Goal: Find specific page/section: Find specific page/section

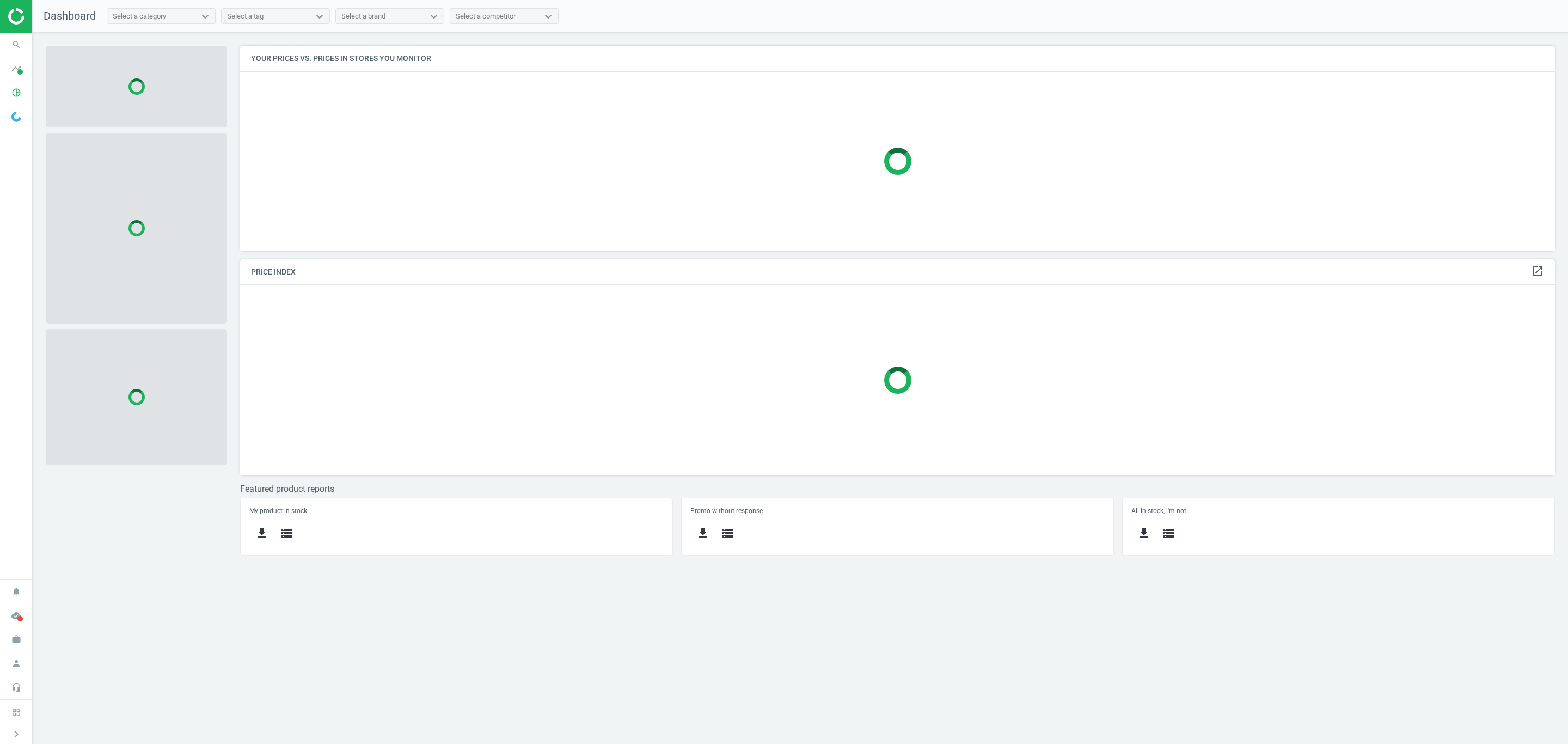
scroll to position [232, 1341]
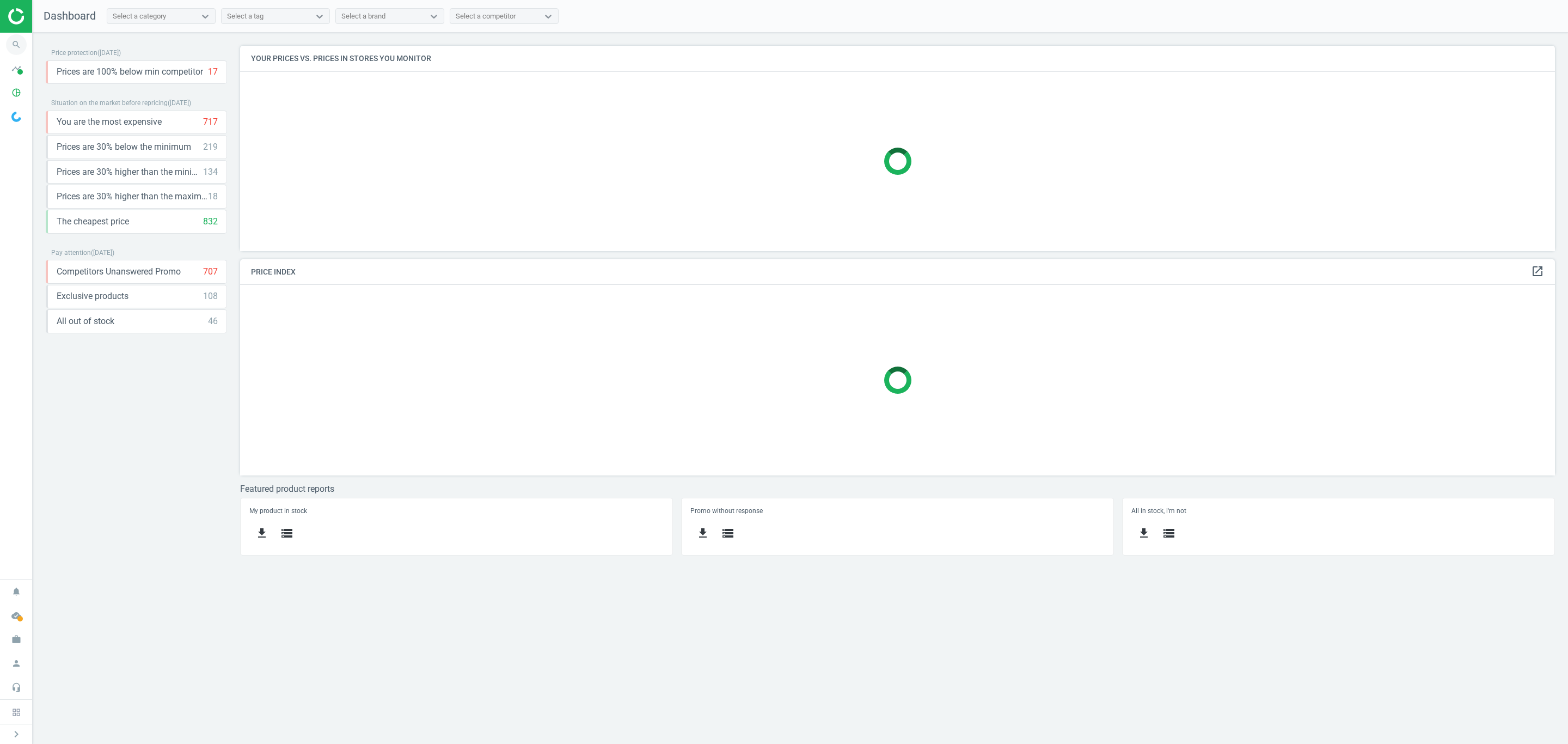
click at [11, 43] on icon "search" at bounding box center [16, 44] width 20 height 20
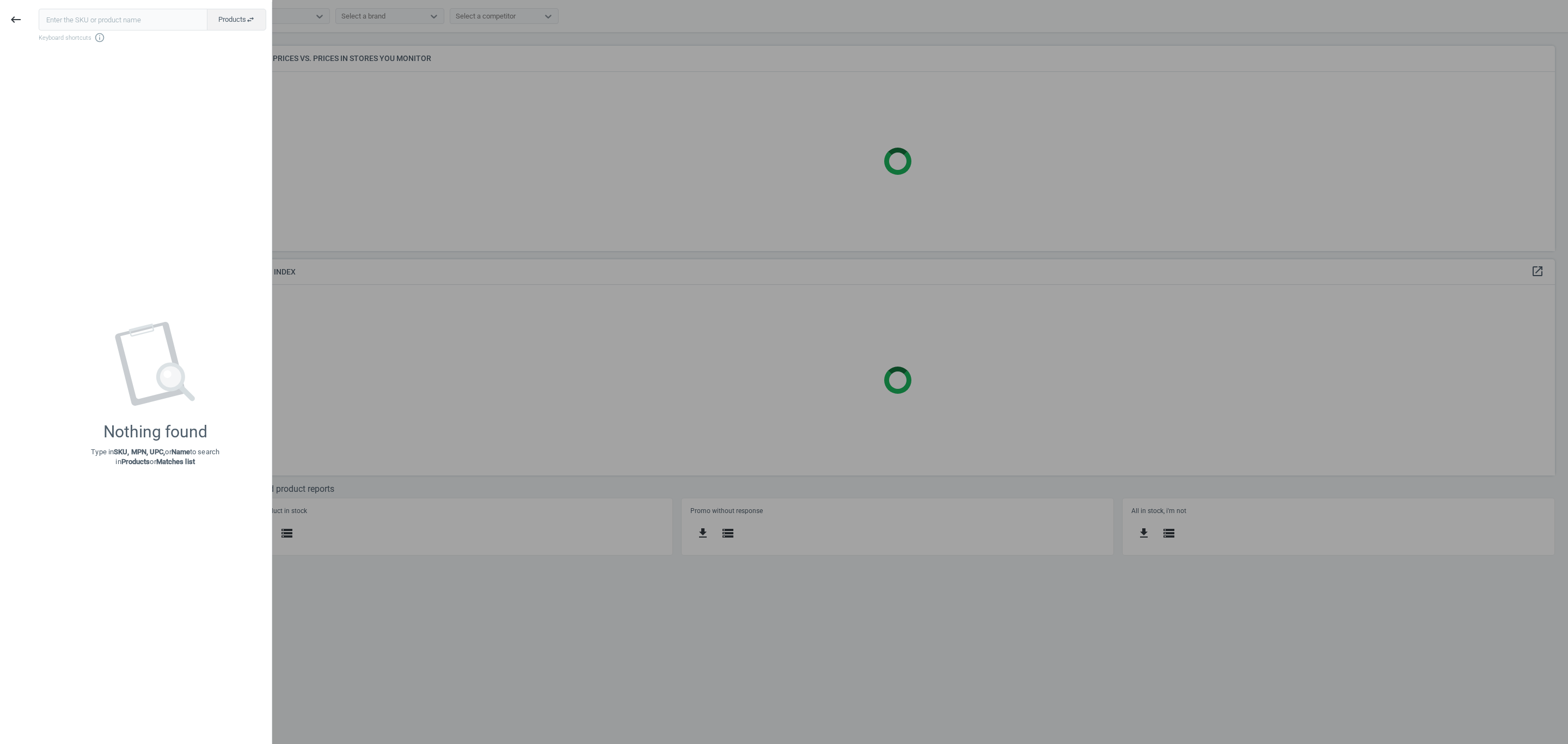
click at [32, 20] on div "Products swap_horiz Keyboard shortcuts info_outline Nothing found Type in SKU, …" at bounding box center [151, 373] width 240 height 744
click at [20, 19] on icon "keyboard_backspace" at bounding box center [15, 19] width 13 height 13
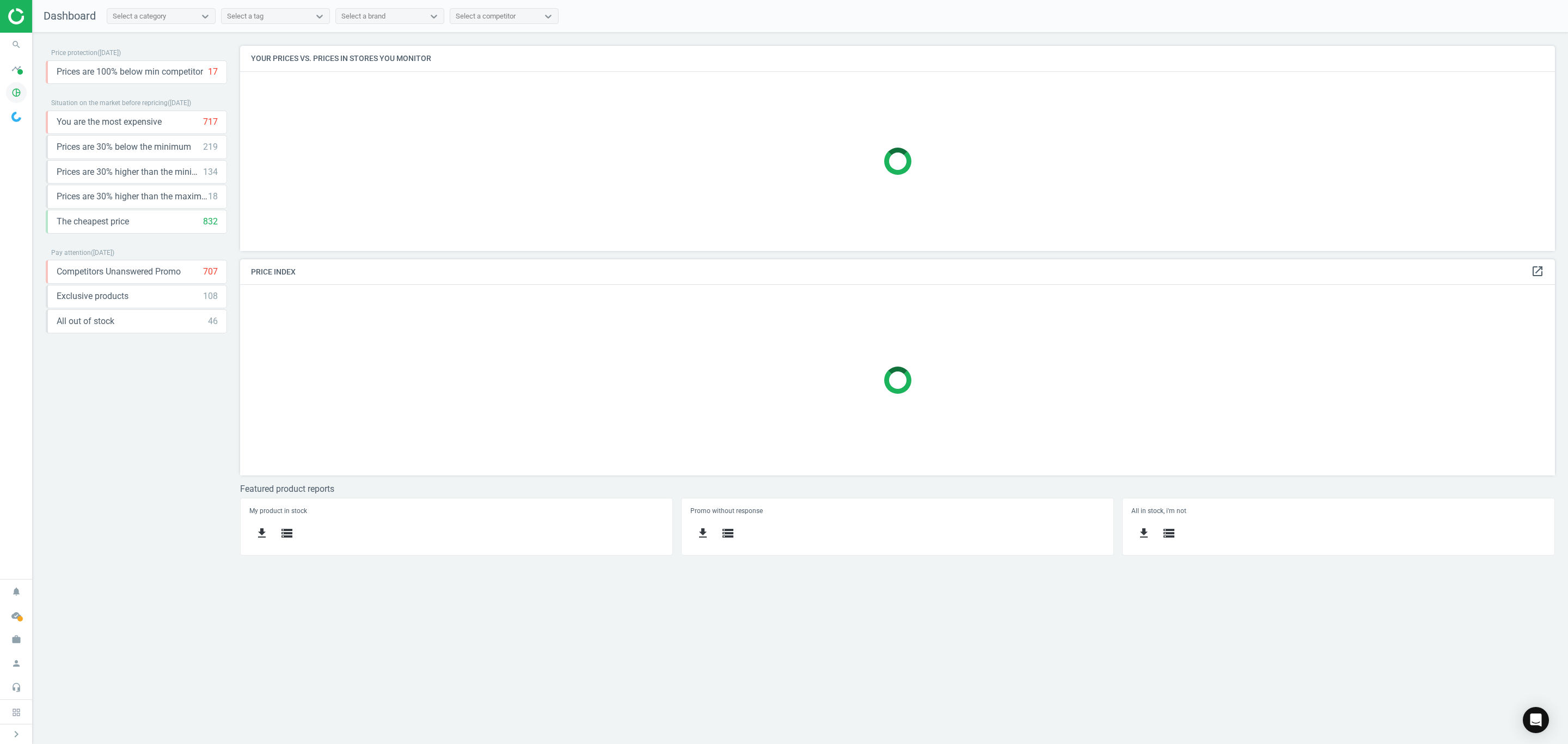
click at [15, 99] on icon "pie_chart_outlined" at bounding box center [16, 93] width 20 height 20
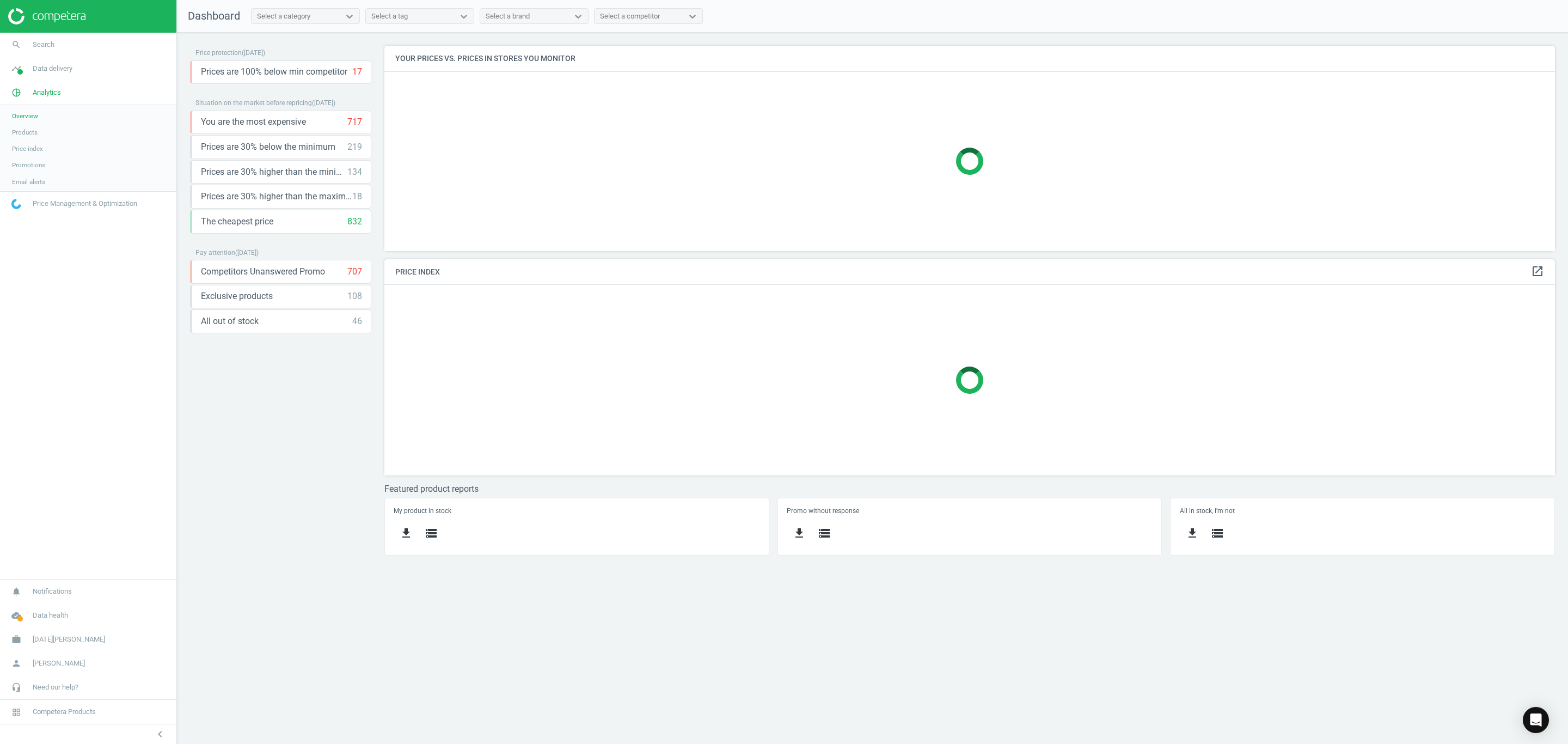
scroll to position [232, 1196]
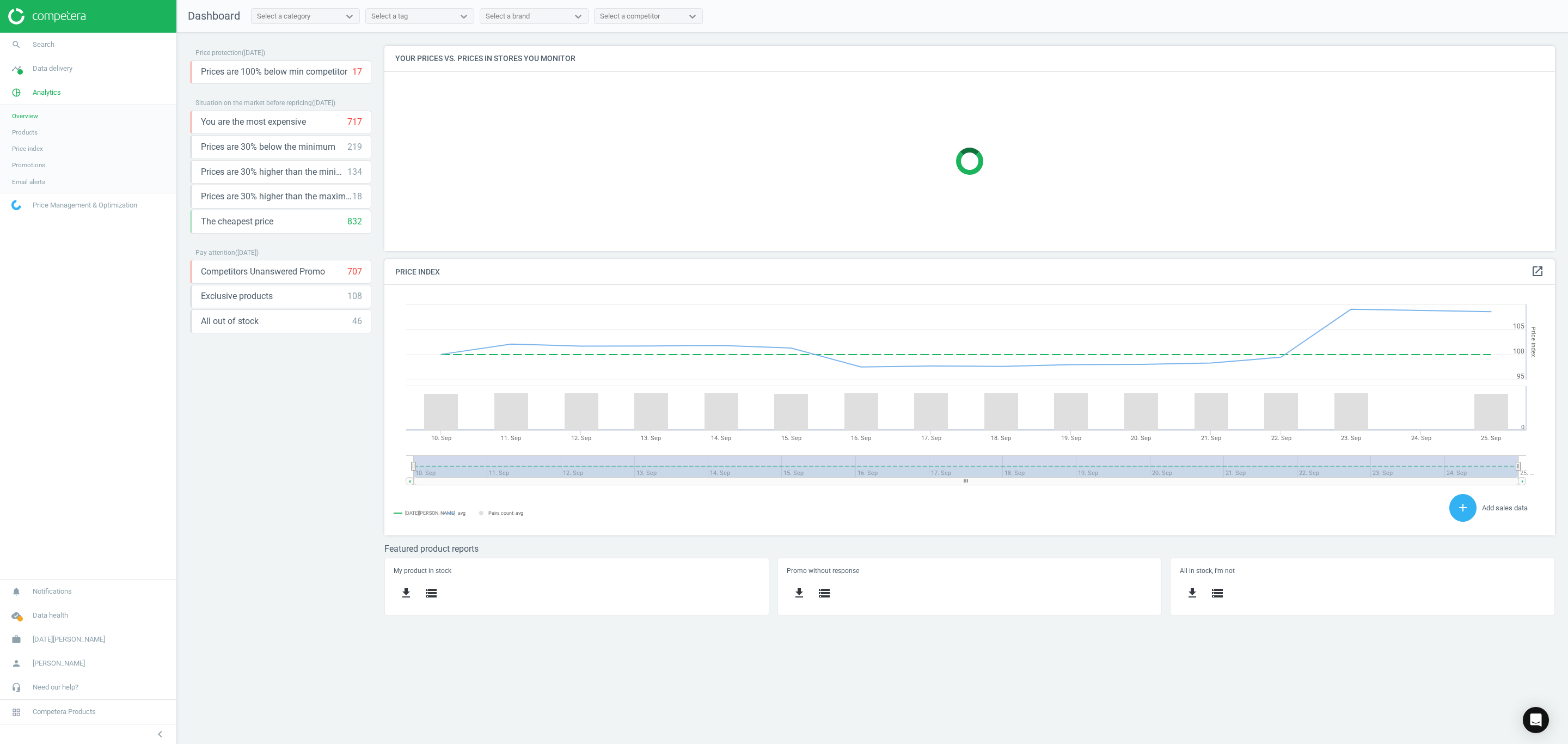
click at [28, 131] on span "Products" at bounding box center [25, 132] width 26 height 9
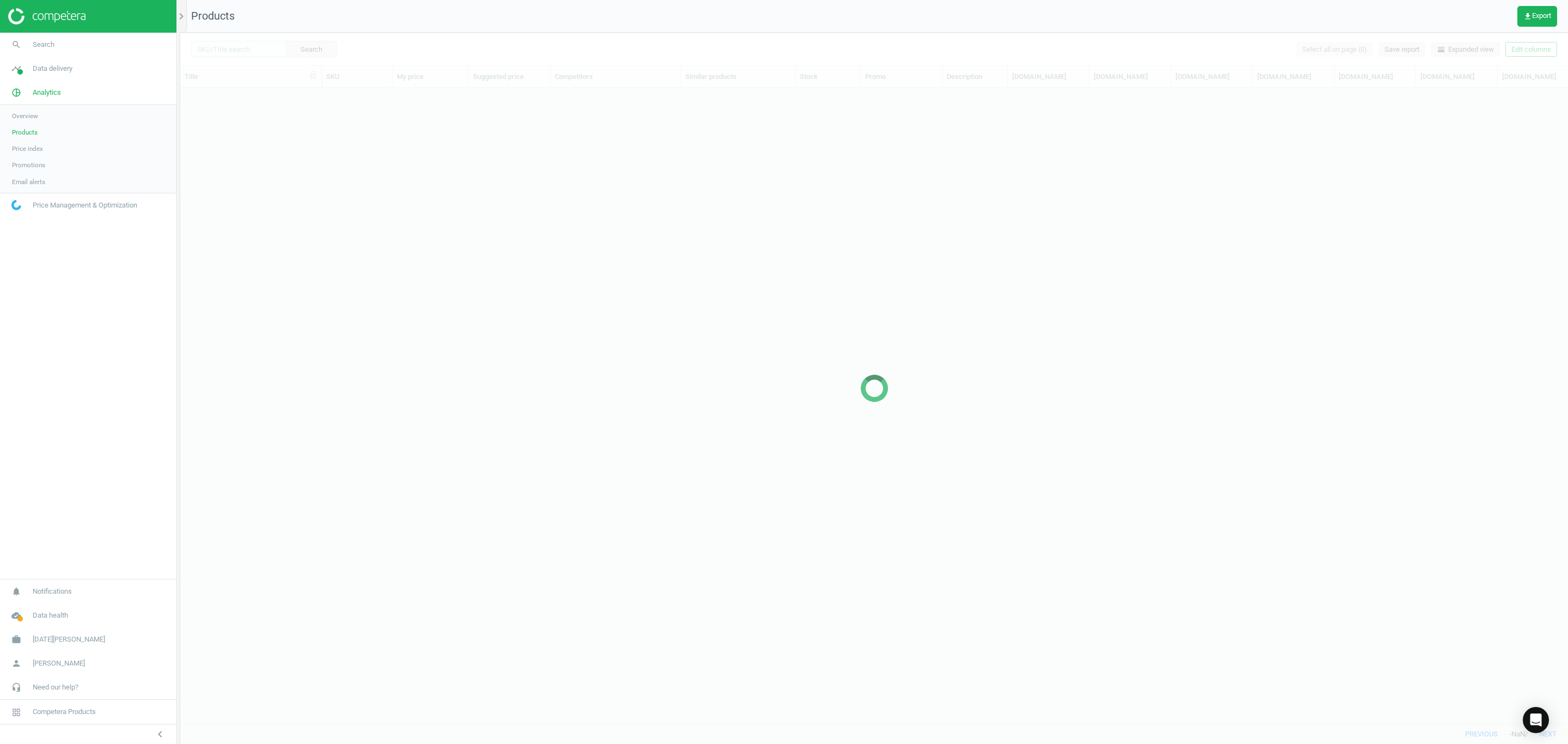
scroll to position [610, 1376]
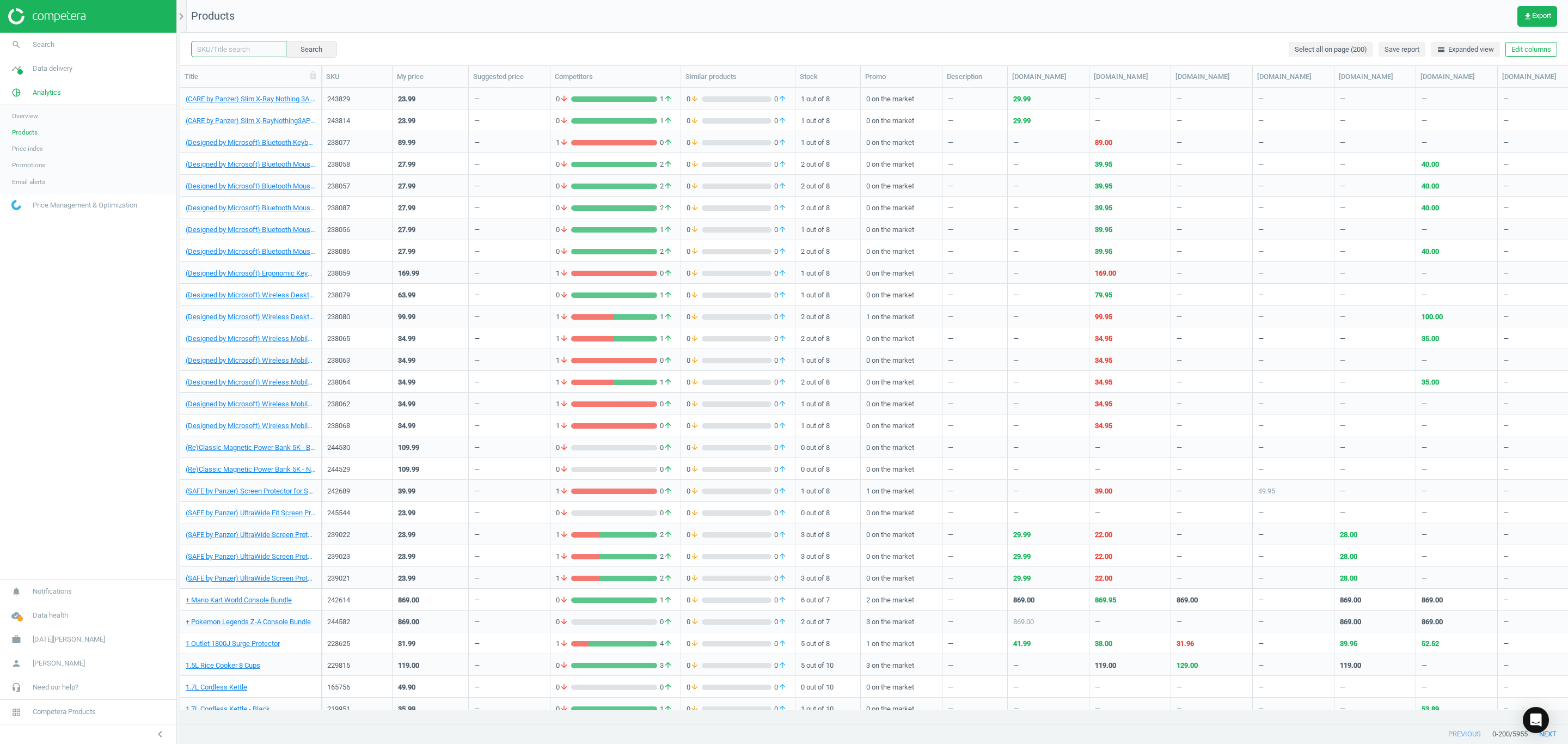
click at [208, 52] on input "text" at bounding box center [239, 48] width 95 height 16
paste input "208164"
type input "208164"
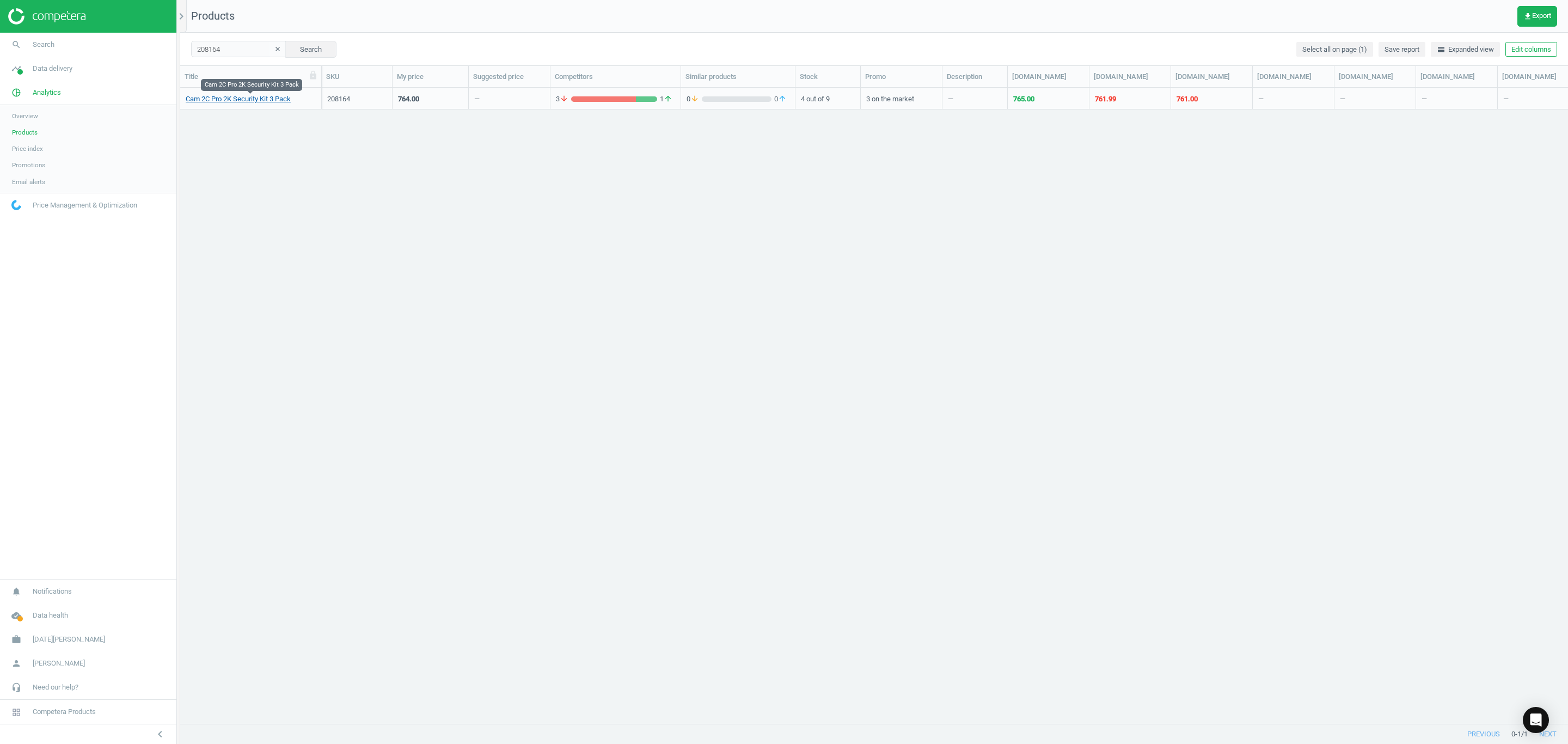
click at [259, 97] on link "Cam 2C Pro 2K Security Kit 3 Pack" at bounding box center [238, 99] width 105 height 10
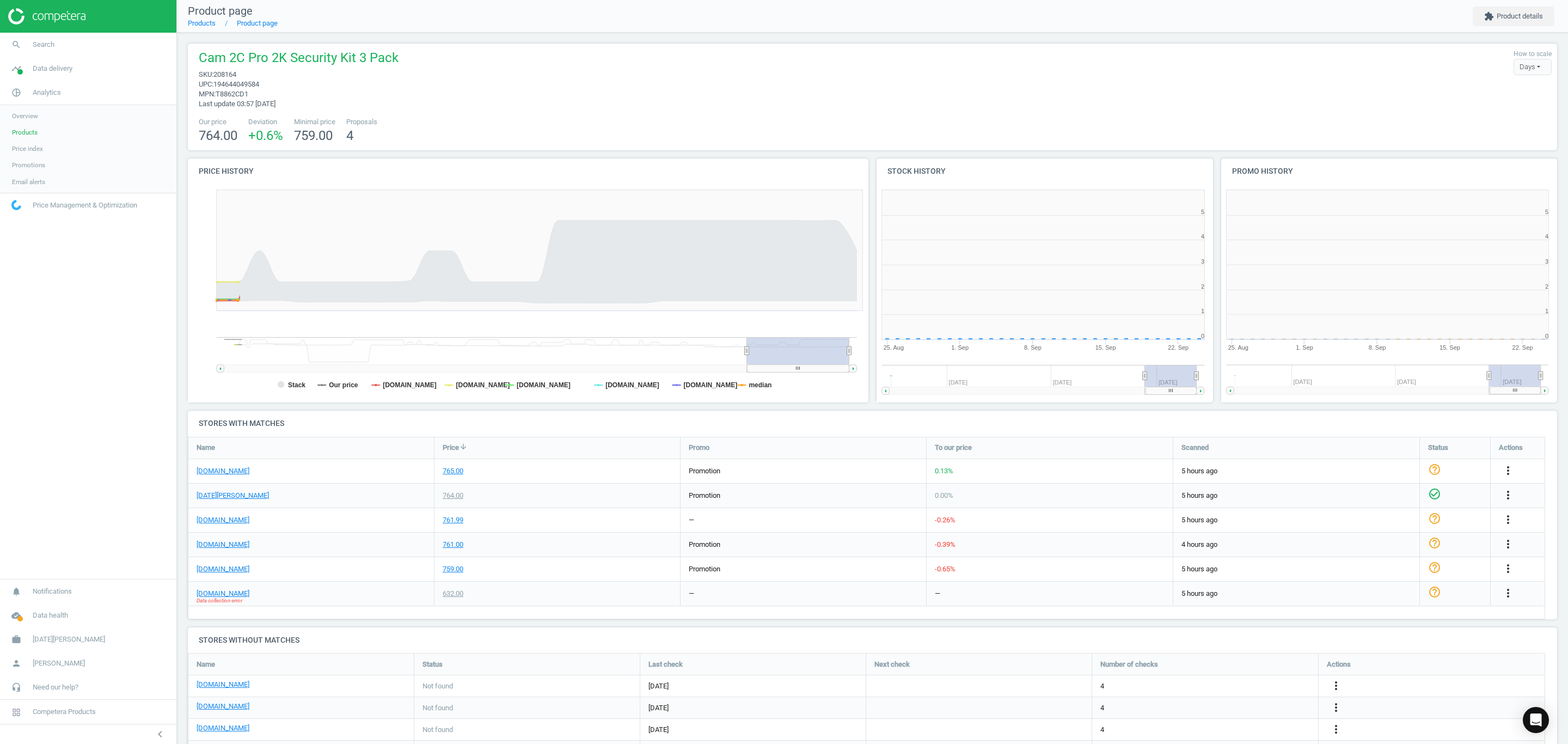
scroll to position [243, 360]
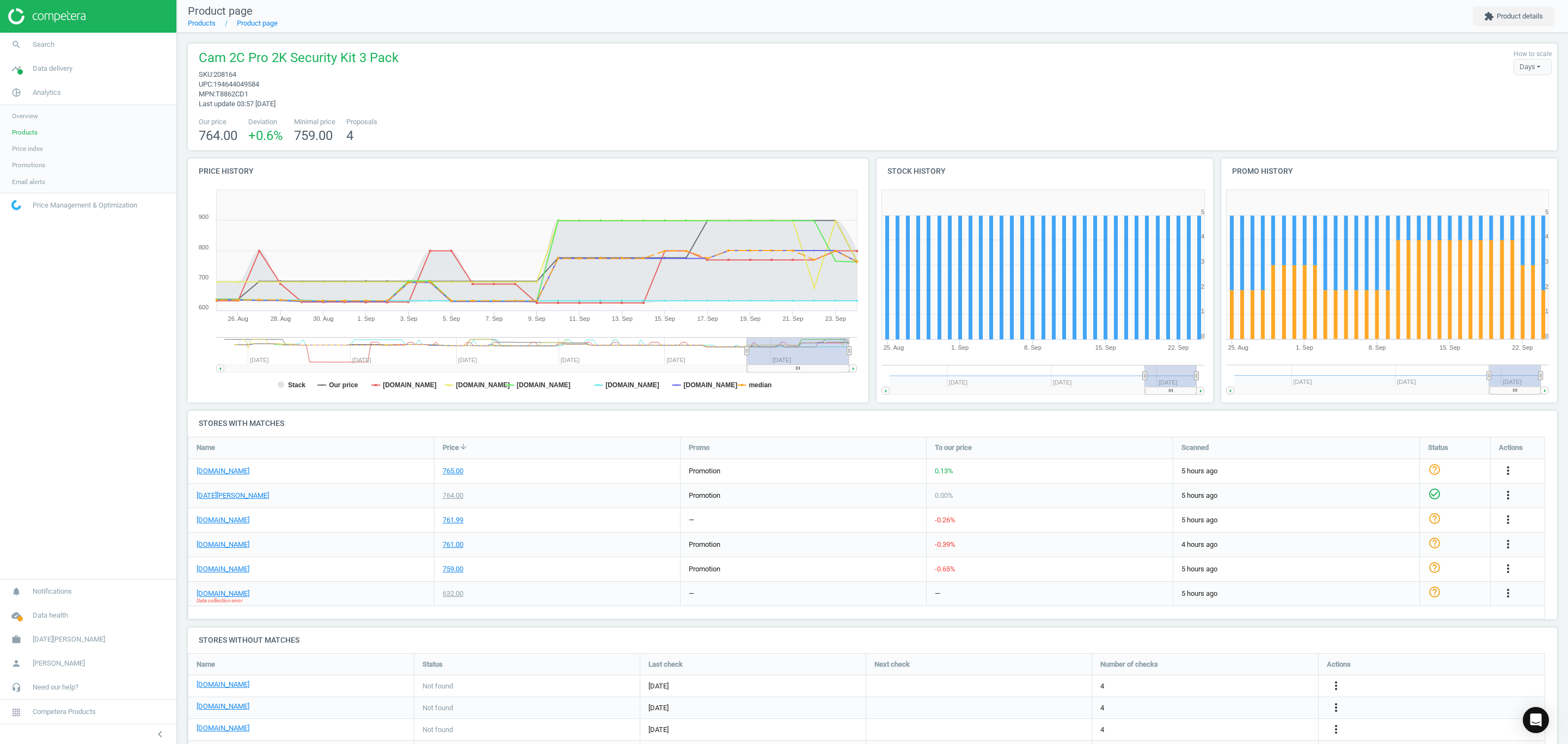
click at [30, 134] on span "Products" at bounding box center [25, 132] width 26 height 9
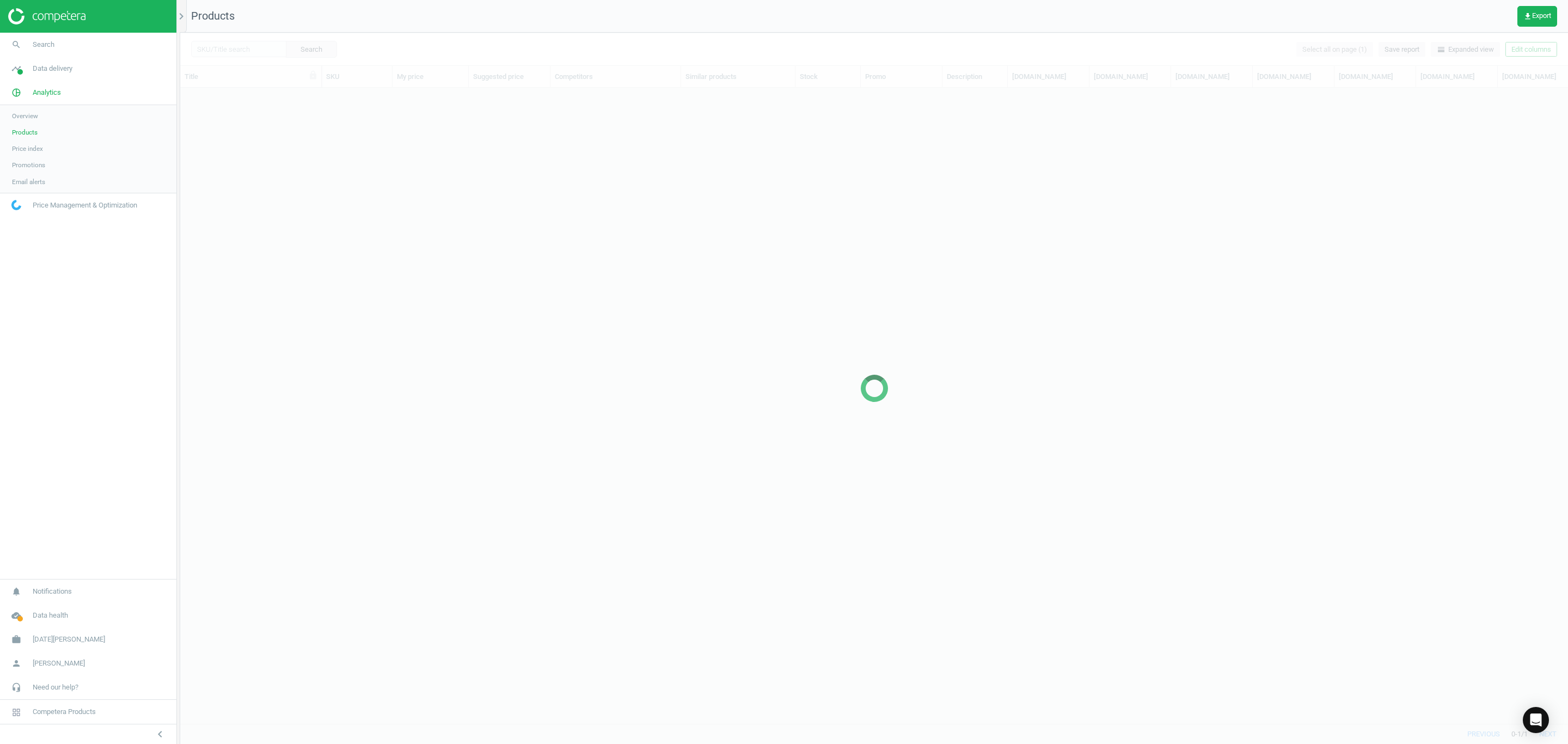
scroll to position [610, 1376]
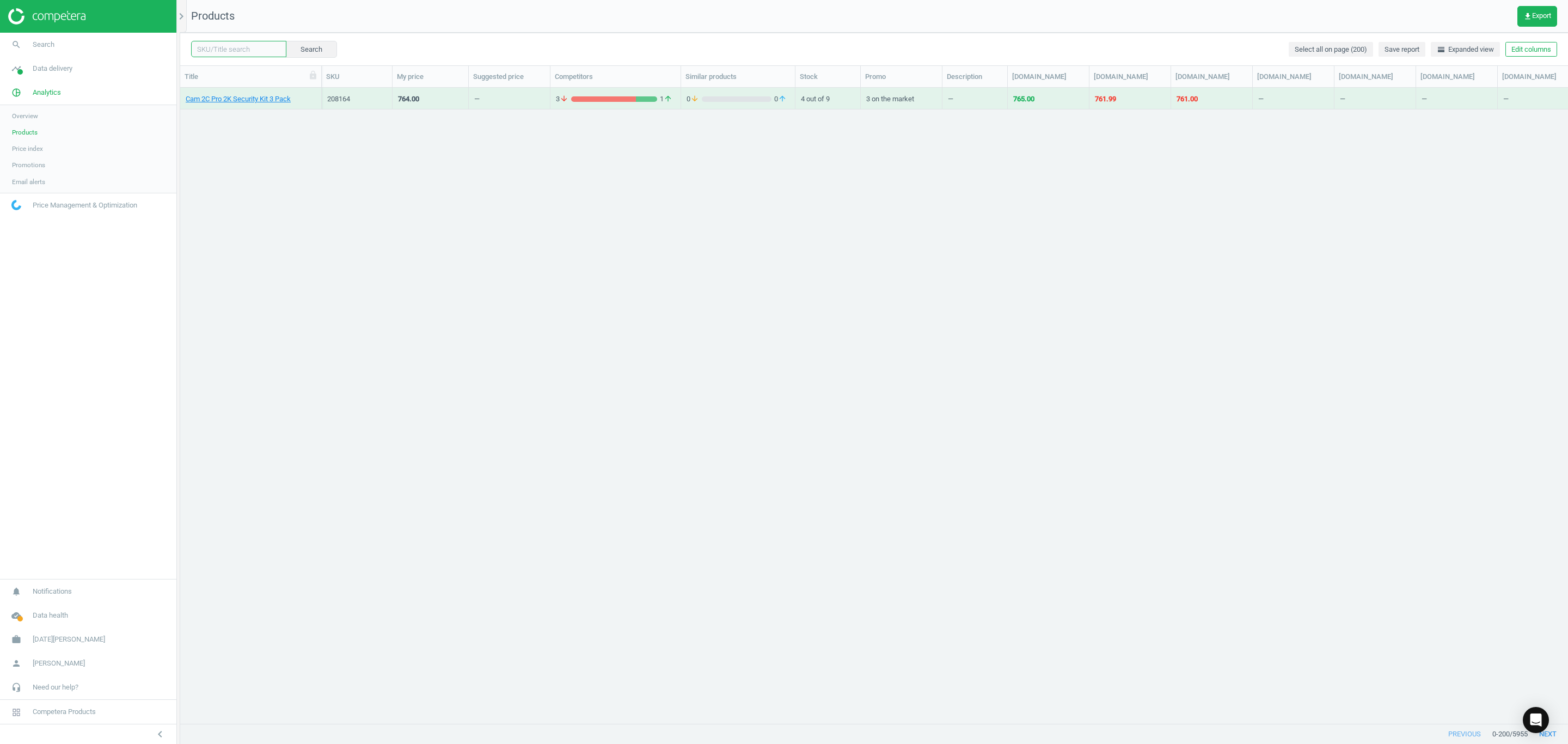
drag, startPoint x: 251, startPoint y: 51, endPoint x: 292, endPoint y: 54, distance: 41.1
click at [251, 51] on input "text" at bounding box center [239, 48] width 95 height 16
paste input "208165"
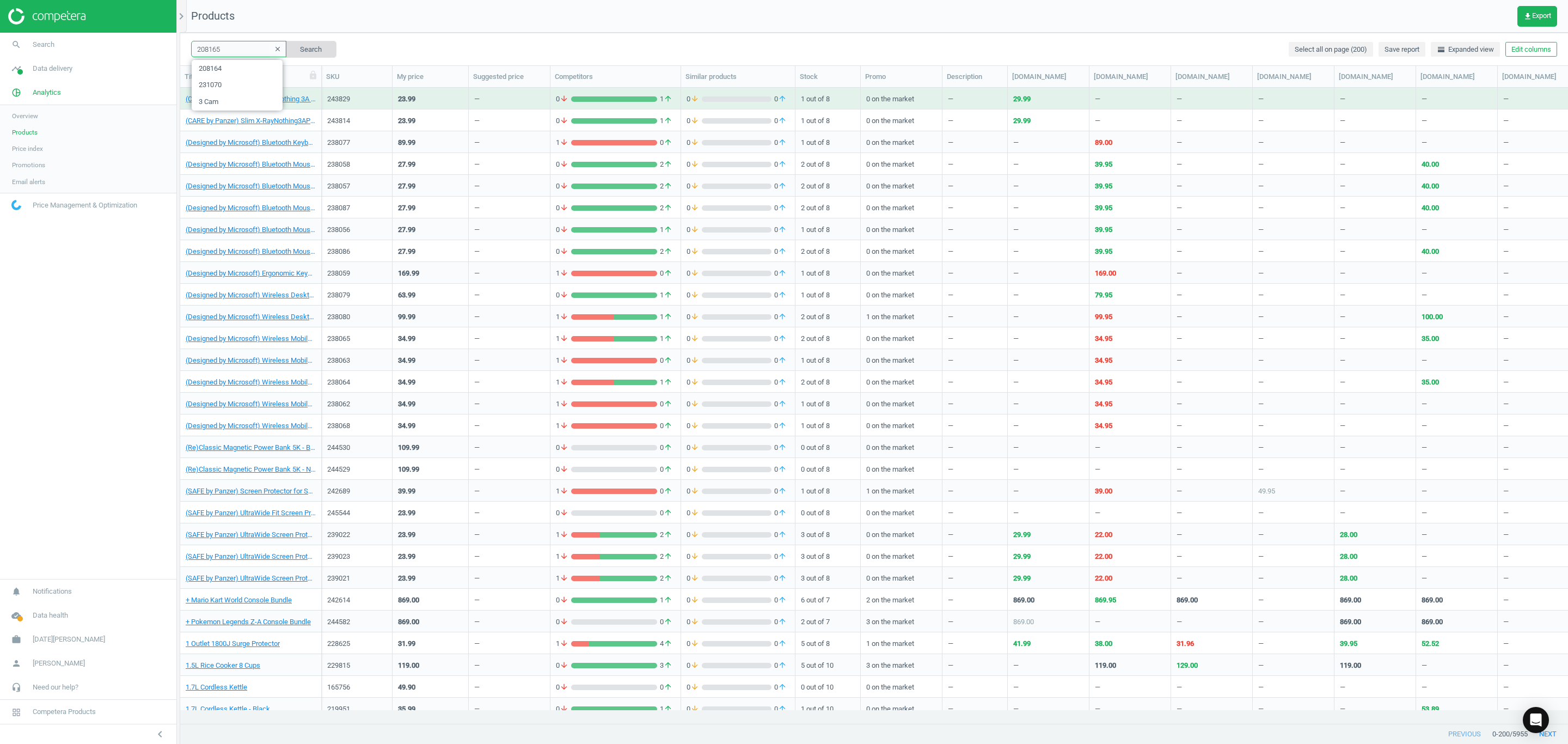
type input "208165"
click at [301, 51] on button "Search" at bounding box center [311, 48] width 51 height 16
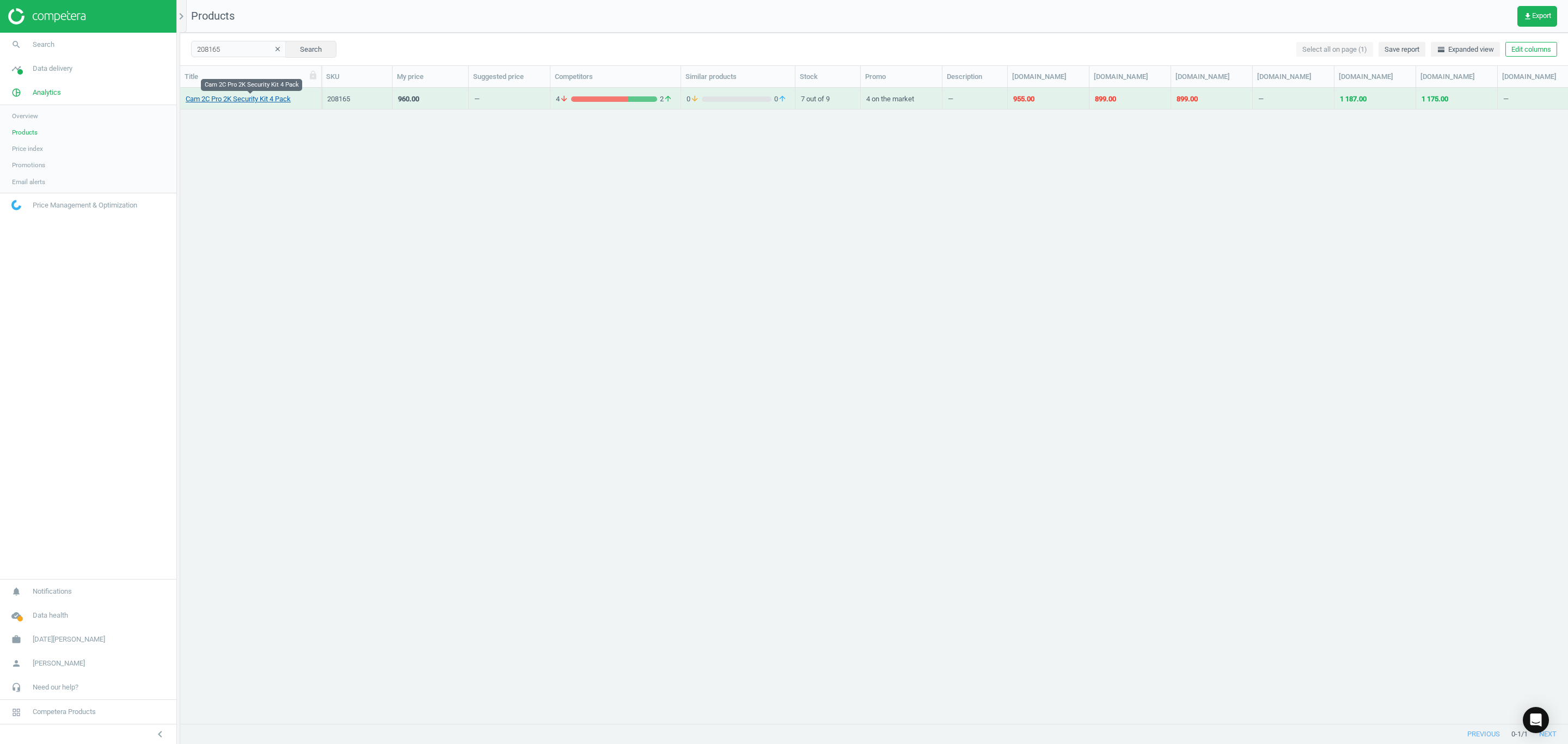
click at [239, 101] on link "Cam 2C Pro 2K Security Kit 4 Pack" at bounding box center [238, 99] width 105 height 10
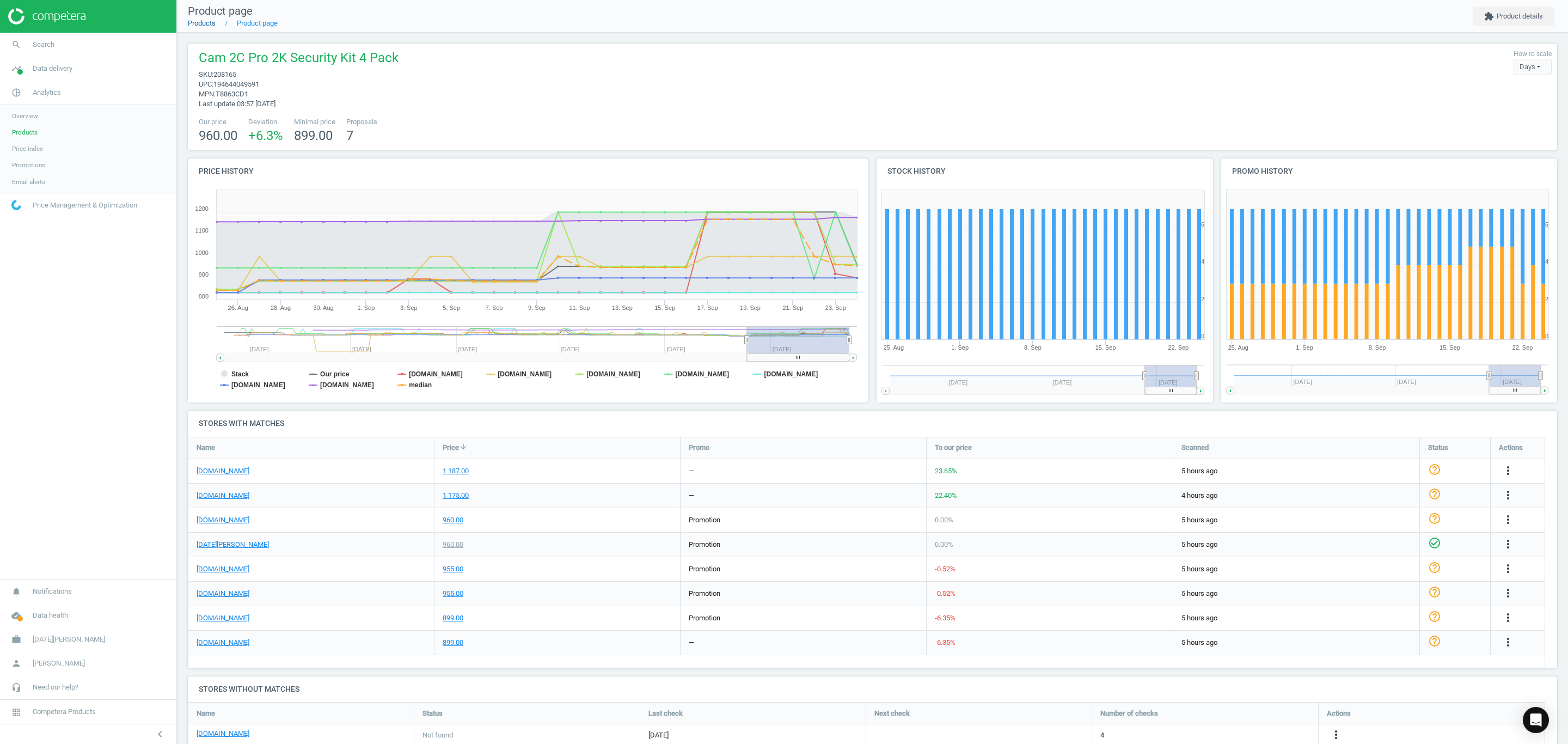
click at [208, 26] on link "Products" at bounding box center [202, 23] width 28 height 9
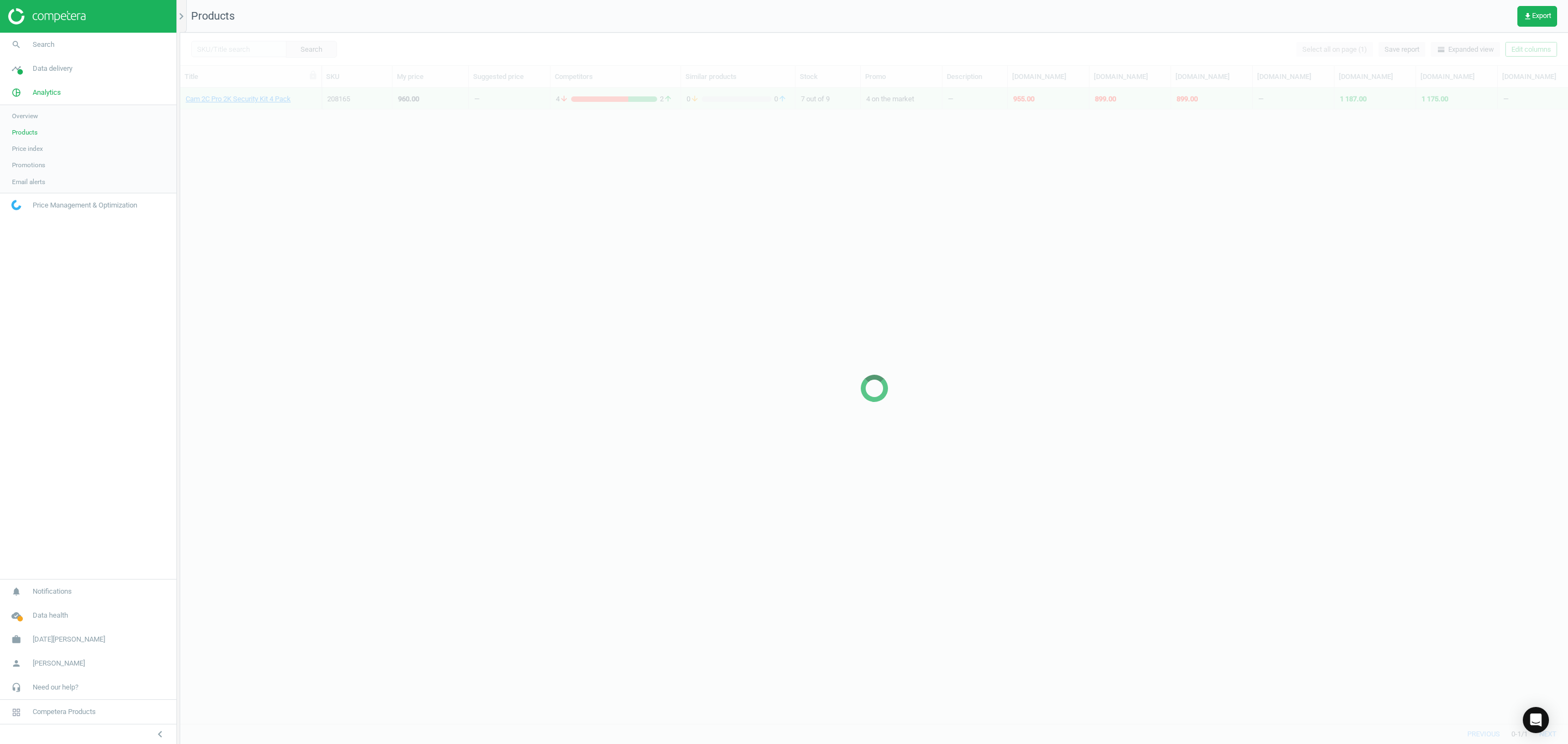
click at [16, 134] on span "Products" at bounding box center [25, 132] width 26 height 9
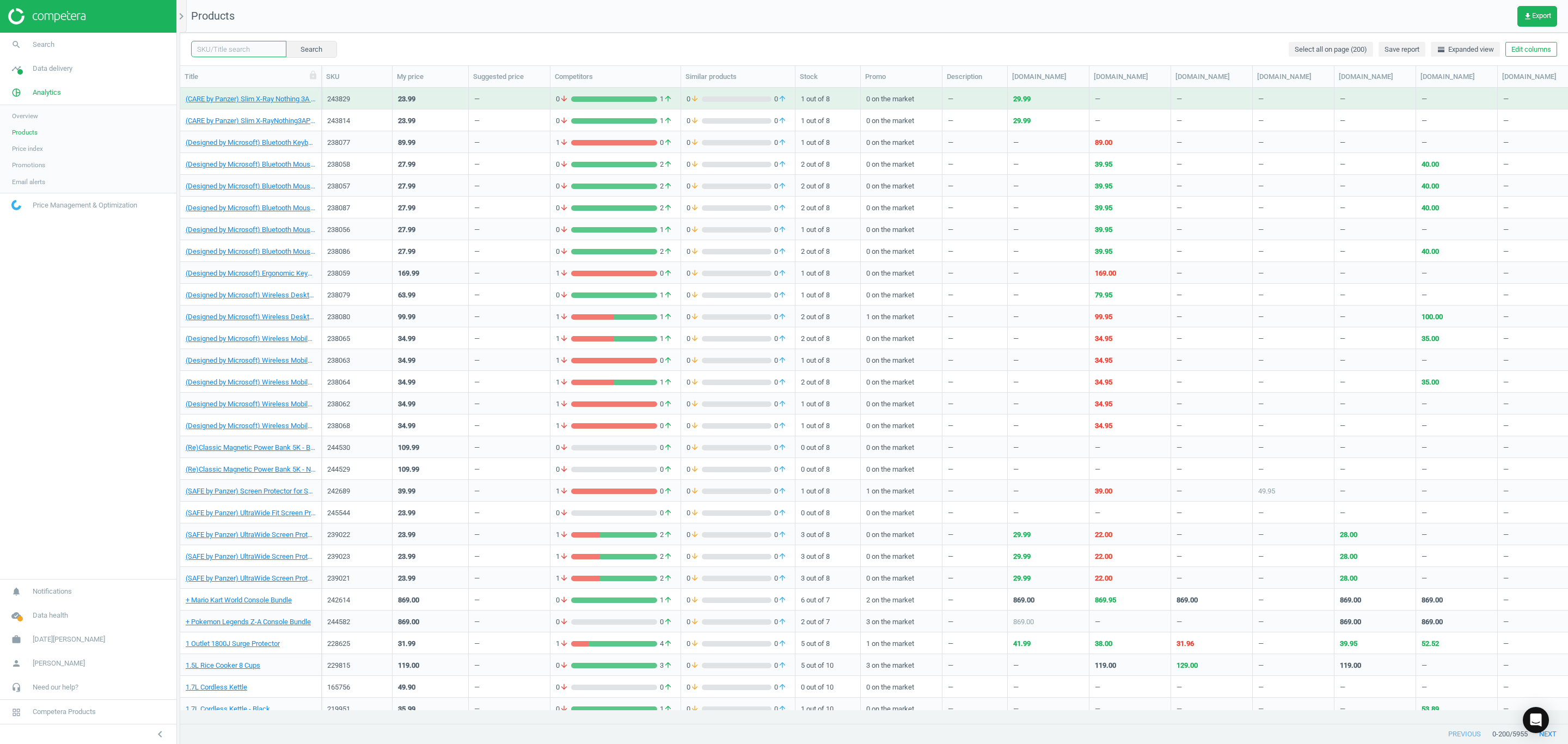
click at [262, 54] on input "text" at bounding box center [239, 48] width 95 height 16
paste input "208163"
type input "208163"
click at [299, 49] on button "Search" at bounding box center [311, 48] width 51 height 16
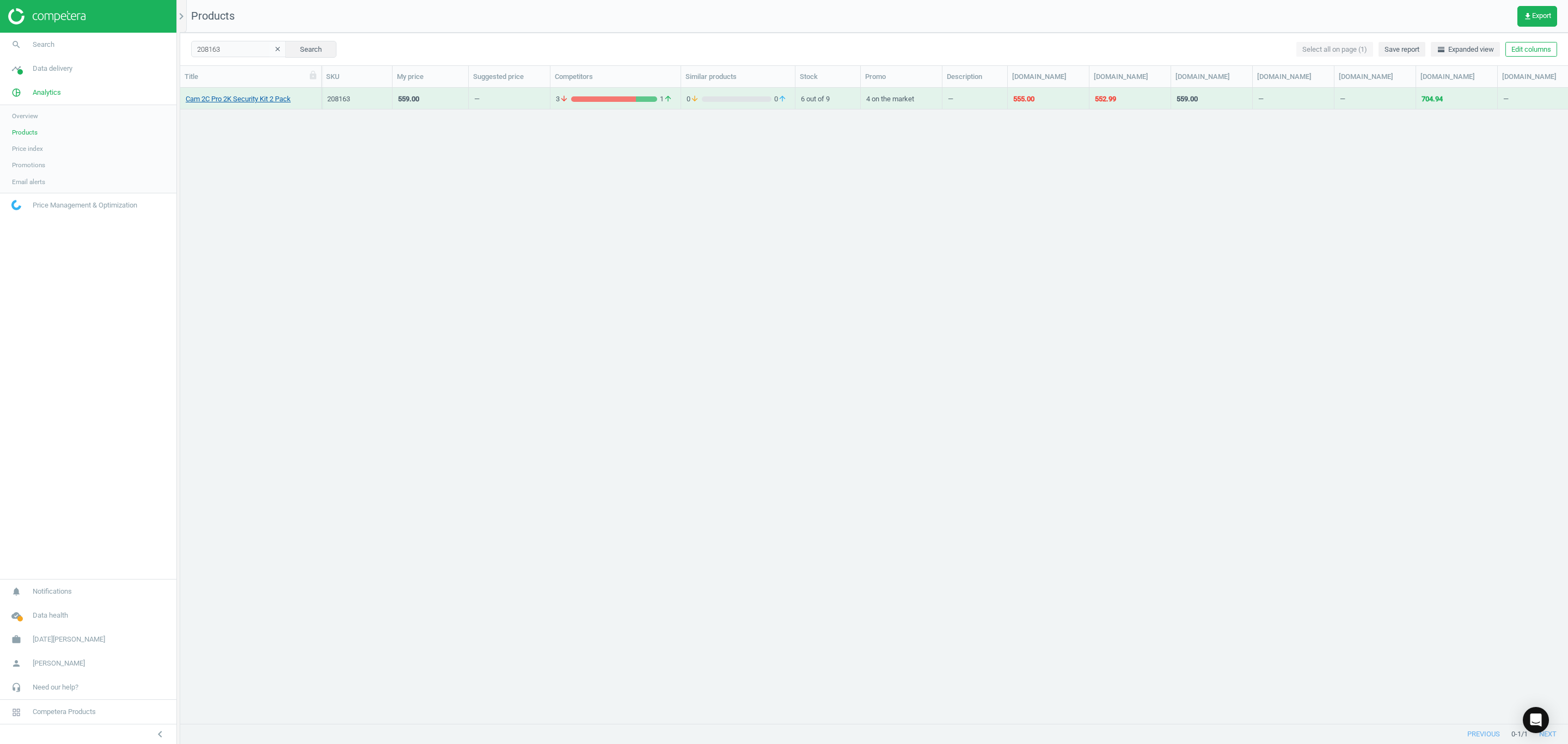
click at [244, 103] on link "Cam 2C Pro 2K Security Kit 2 Pack" at bounding box center [238, 99] width 105 height 10
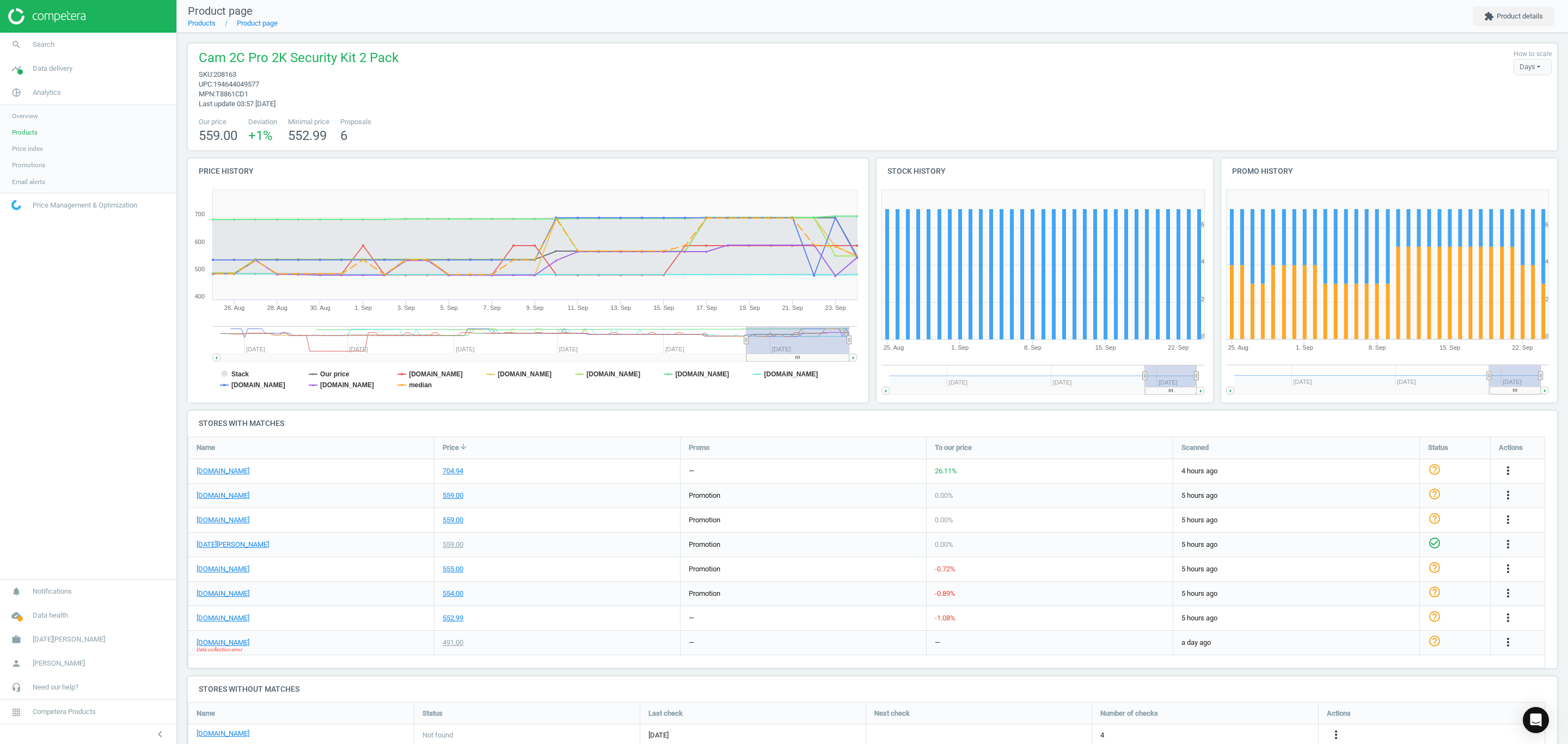
click at [24, 133] on span "Products" at bounding box center [25, 132] width 26 height 9
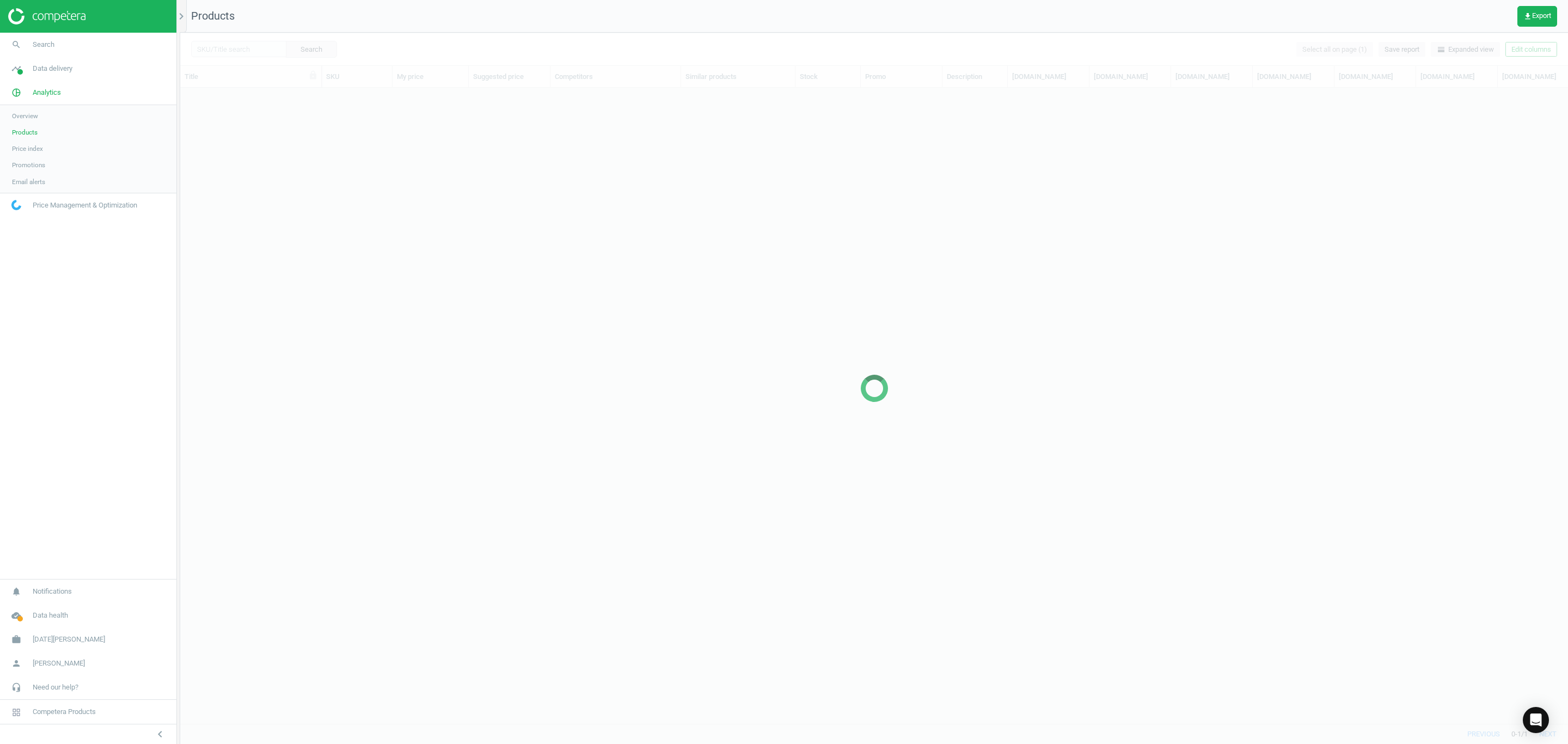
scroll to position [13, 13]
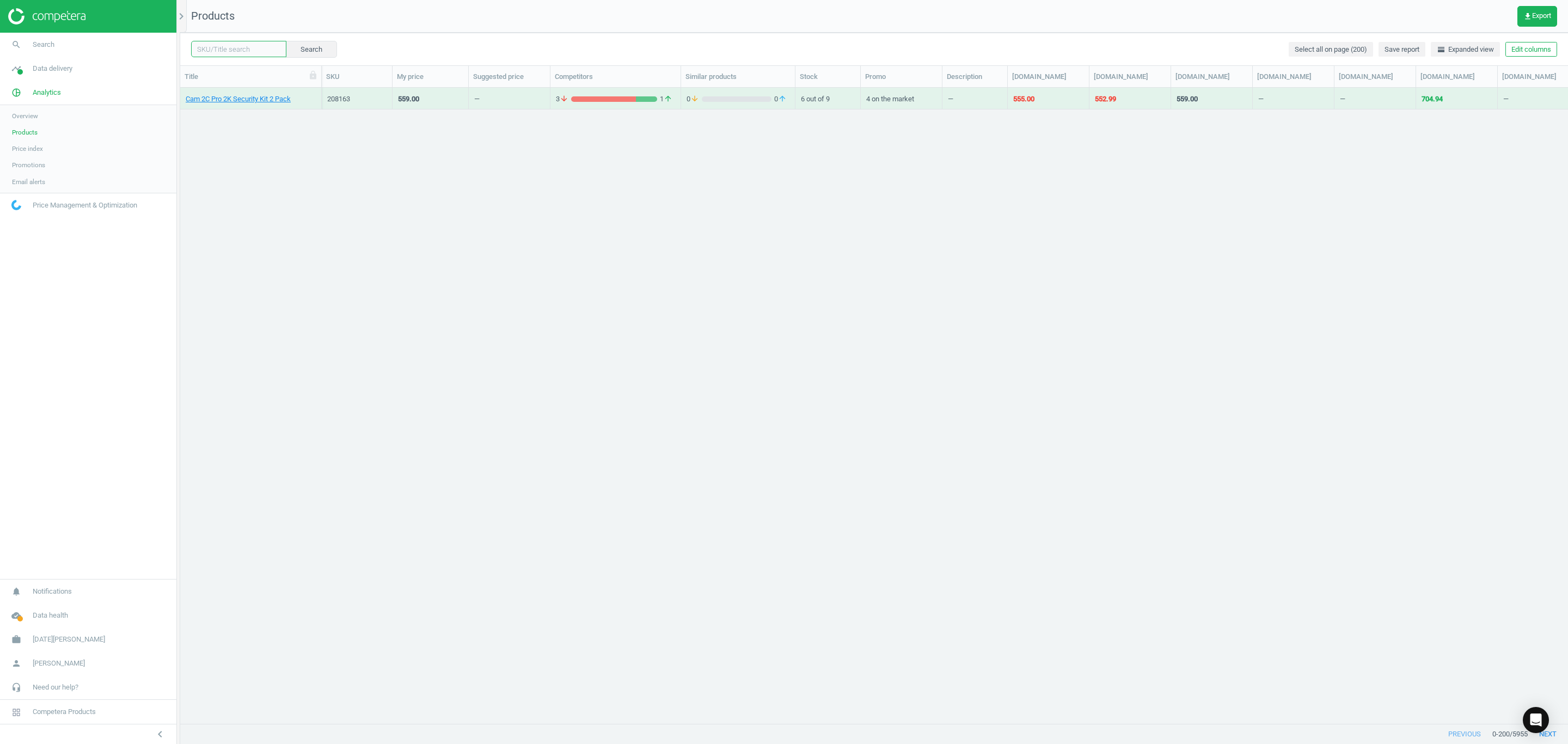
click at [248, 52] on input "text" at bounding box center [239, 48] width 95 height 16
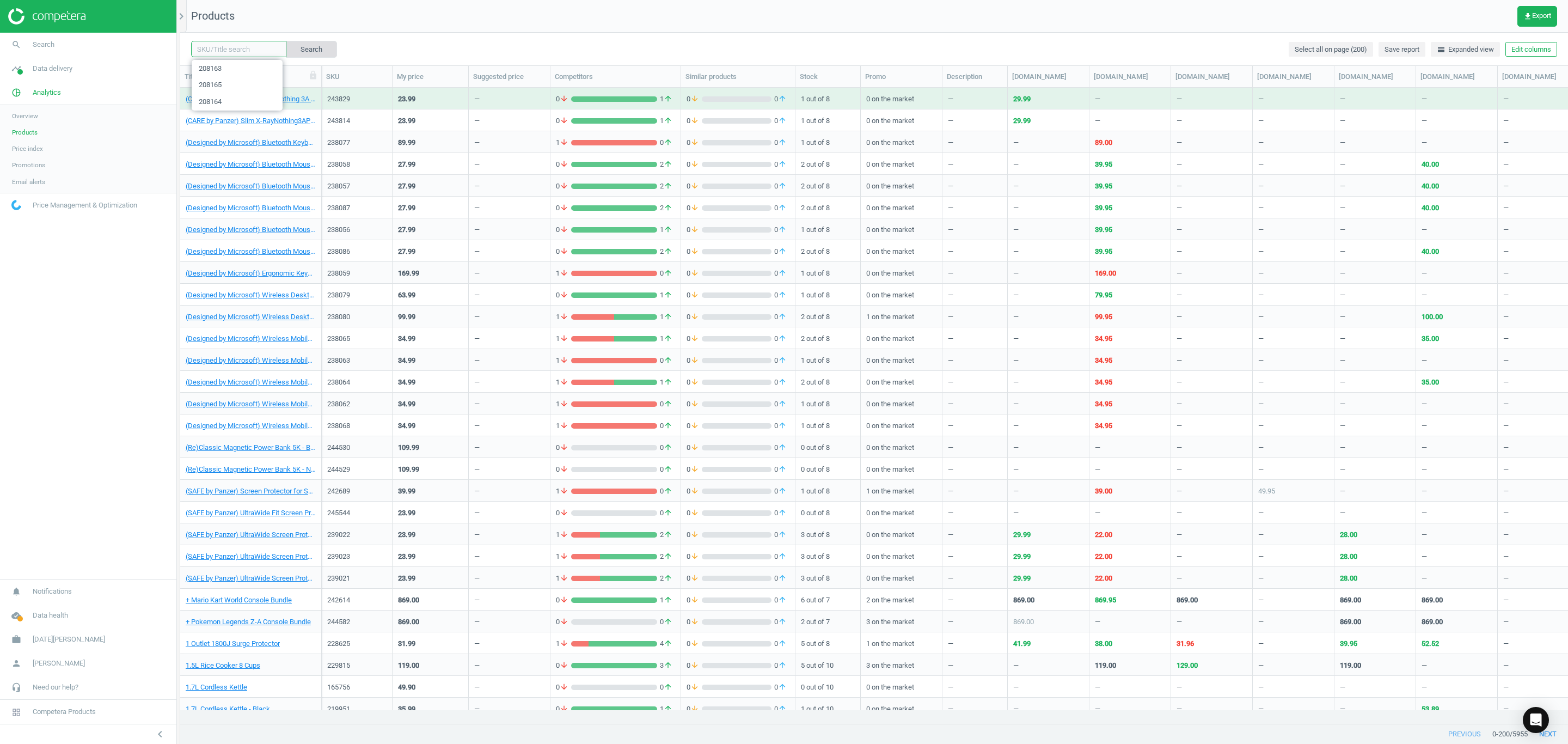
paste input "215862"
type input "215862"
click at [310, 49] on button "Search" at bounding box center [311, 48] width 51 height 16
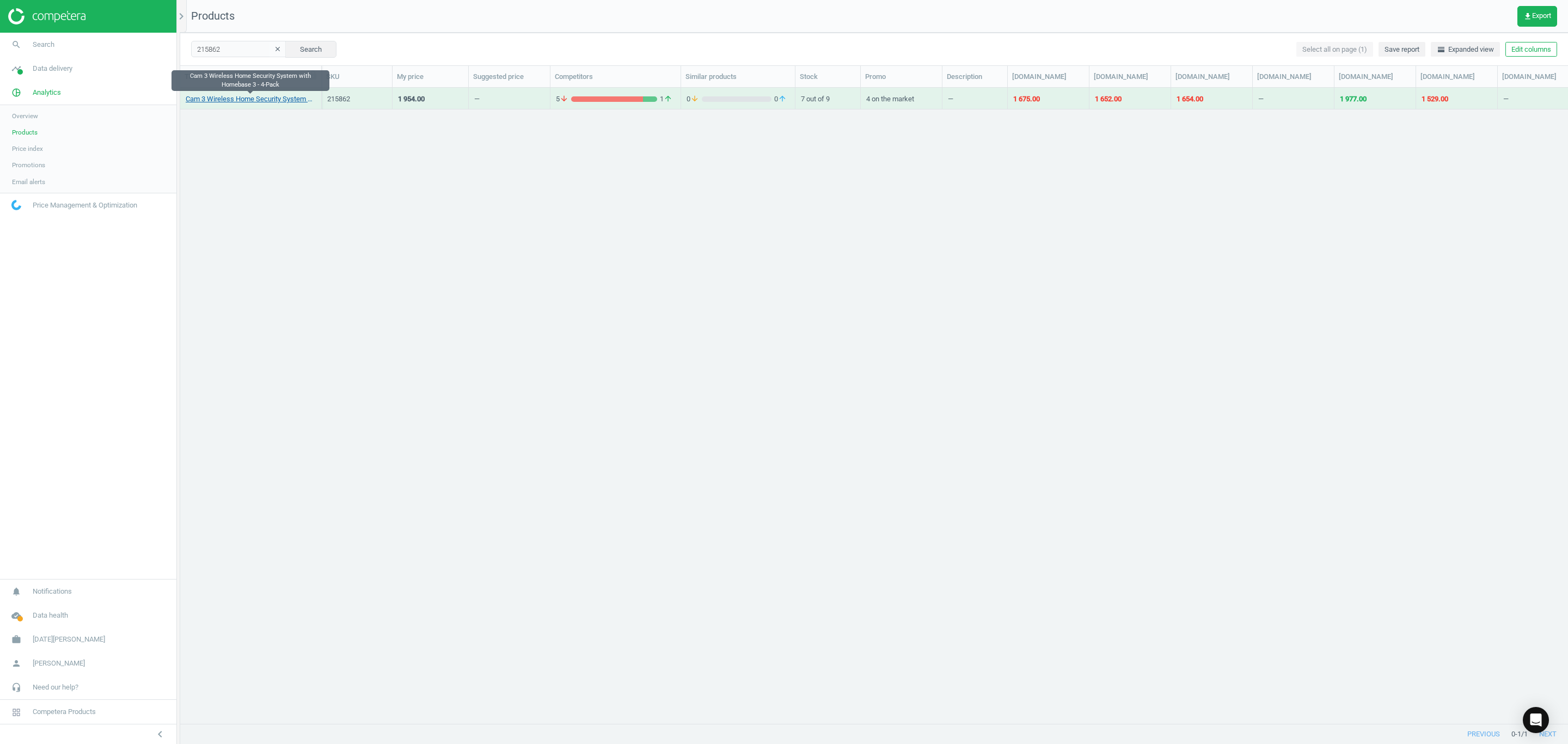
click at [253, 97] on link "Cam 3 Wireless Home Security System with Homebase 3 - 4-Pack" at bounding box center [250, 99] width 130 height 10
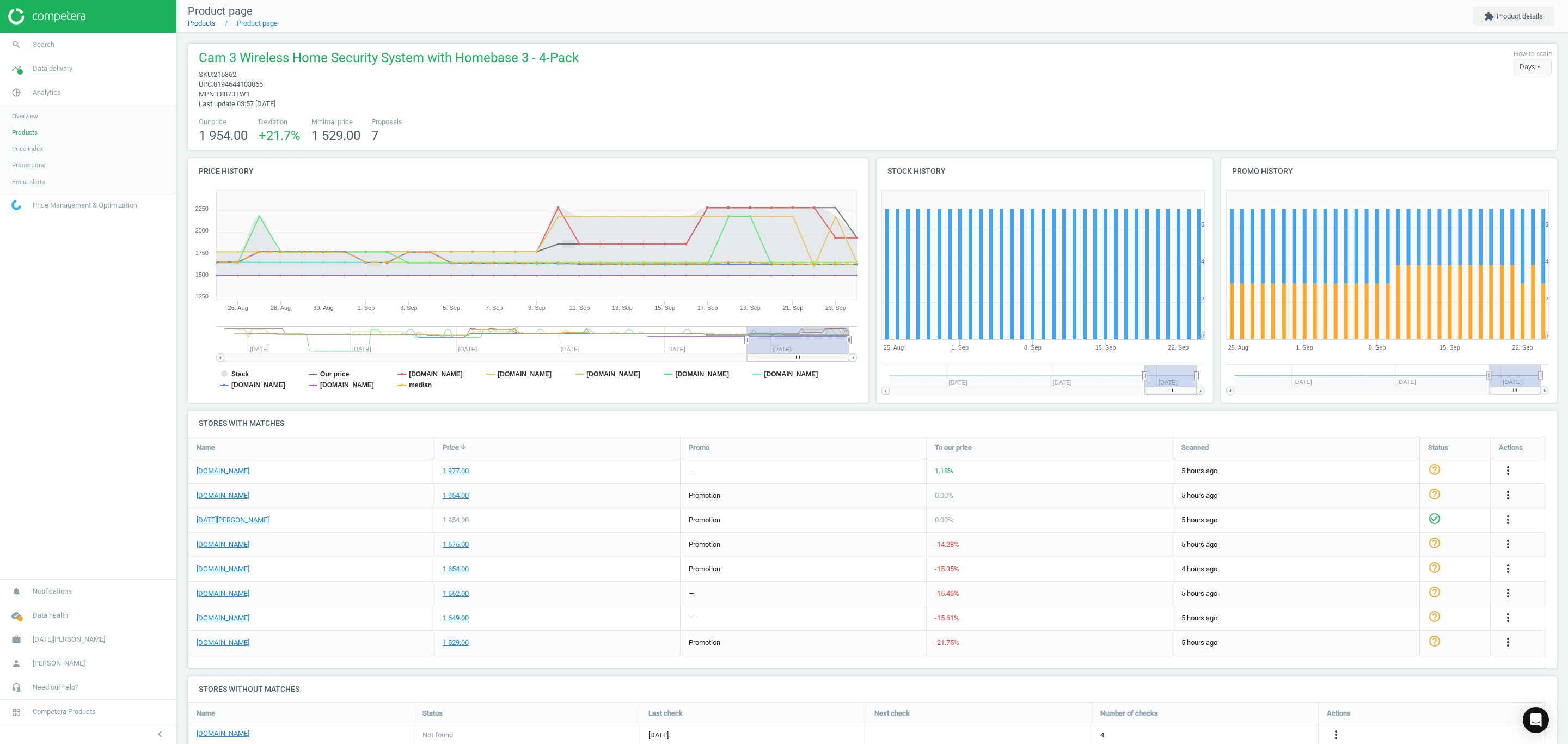
click at [189, 20] on link "Products" at bounding box center [202, 23] width 28 height 9
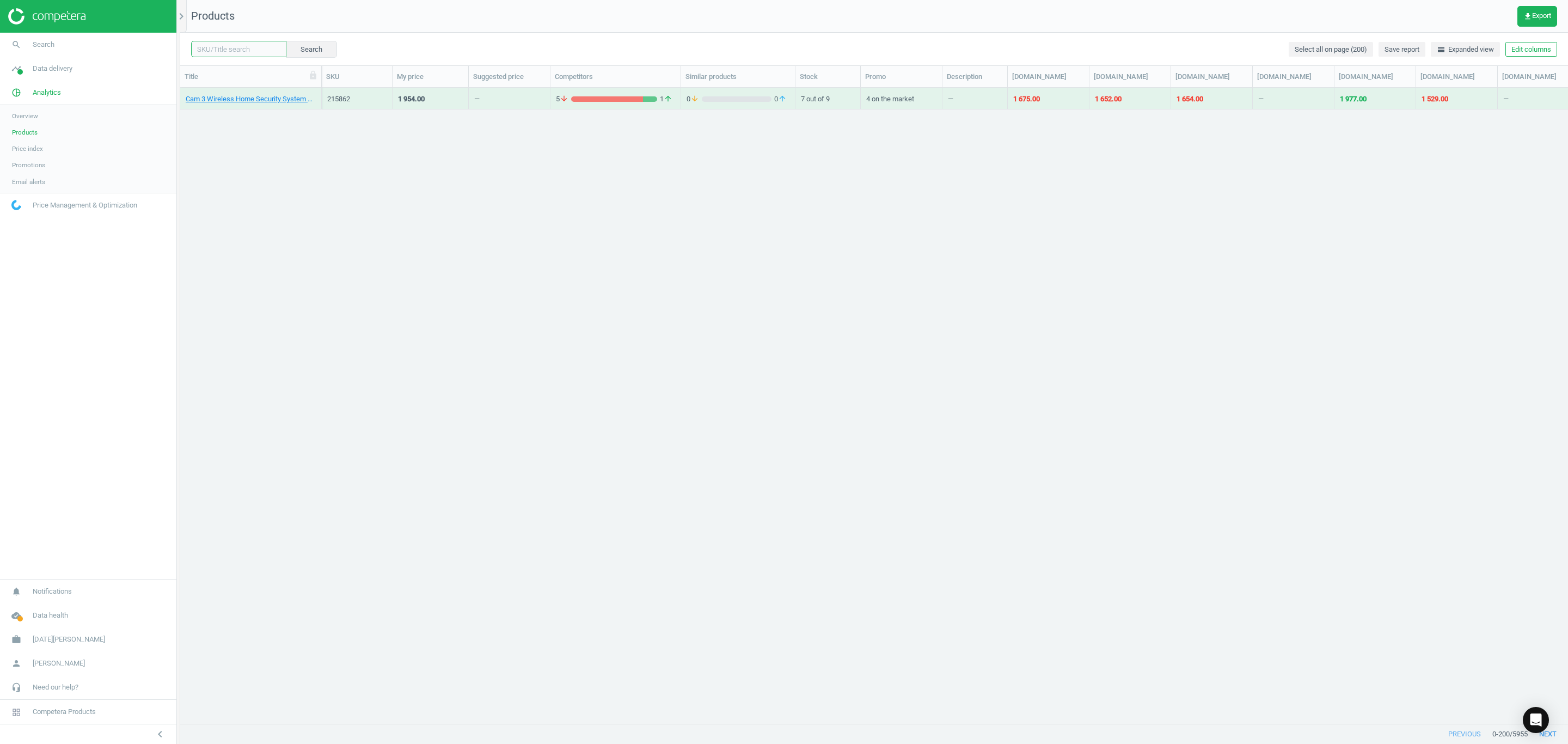
click at [257, 49] on input "text" at bounding box center [239, 48] width 95 height 16
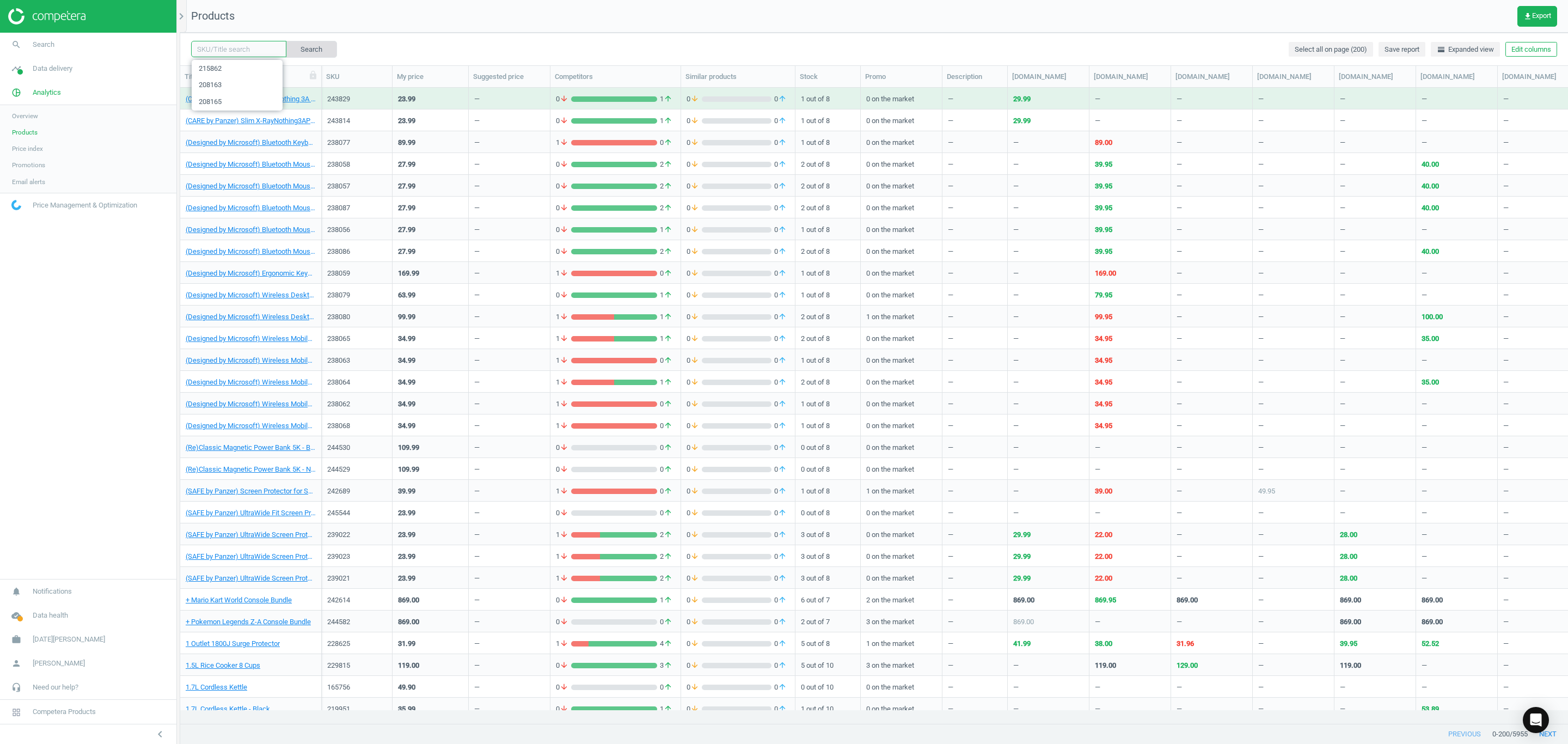
paste input "215860"
type input "215860"
click at [315, 49] on button "Search" at bounding box center [311, 48] width 51 height 16
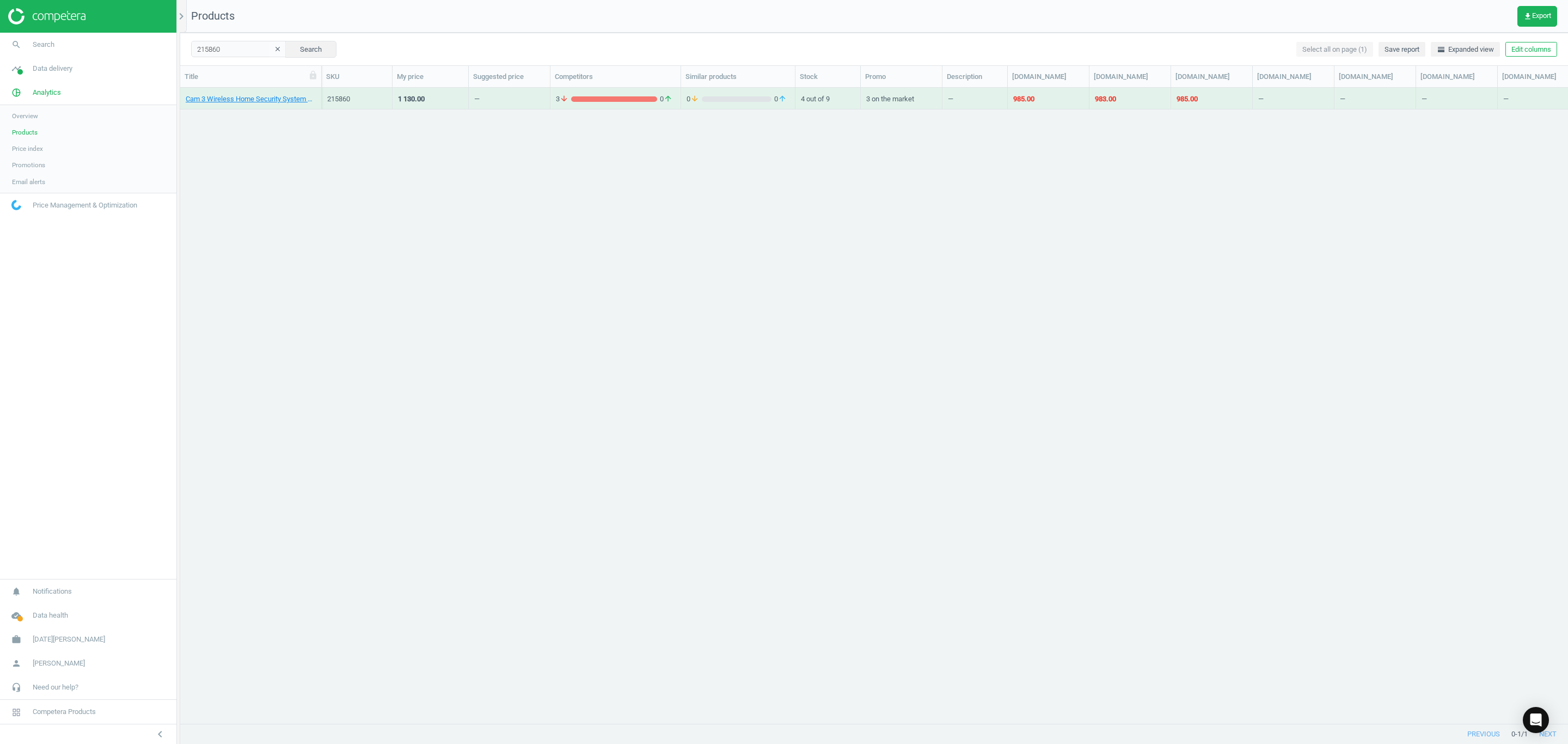
click at [276, 105] on div "Cam 3 Wireless Home Security System with Homebase 3 - 2-Pack" at bounding box center [250, 101] width 130 height 14
click at [276, 99] on link "Cam 3 Wireless Home Security System with Homebase 3 - 2-Pack" at bounding box center [250, 99] width 130 height 10
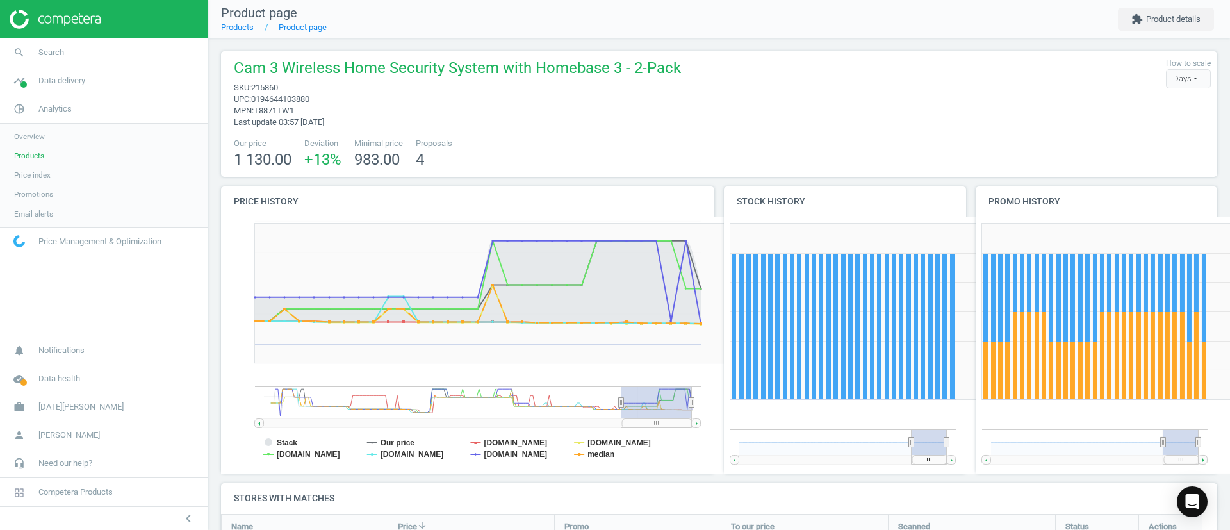
scroll to position [174, 1011]
